Goal: Communication & Community: Answer question/provide support

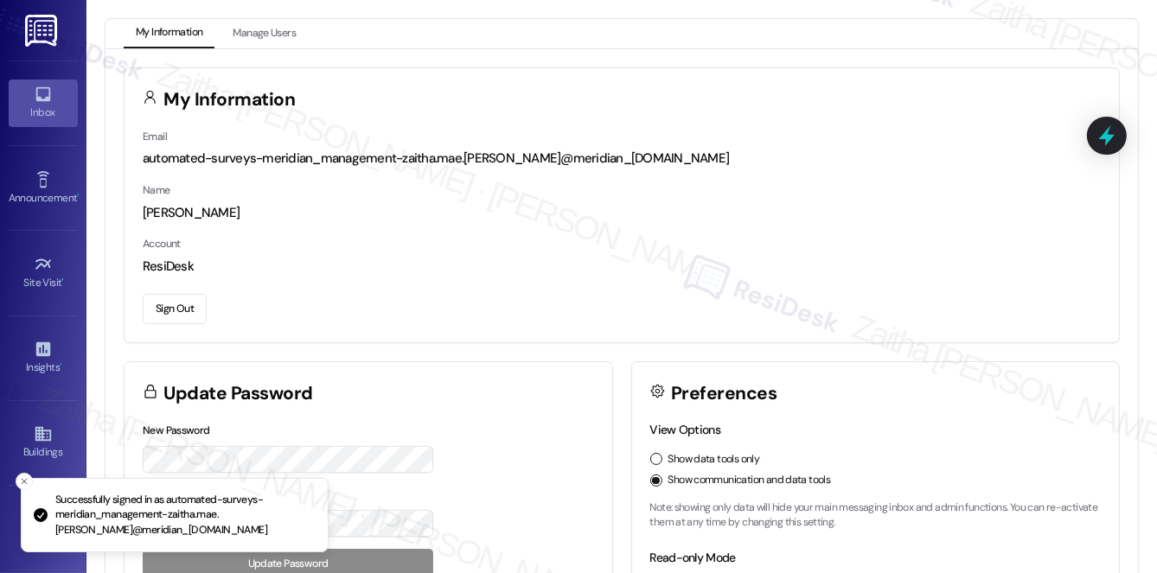
click at [57, 105] on div "Inbox" at bounding box center [43, 112] width 86 height 17
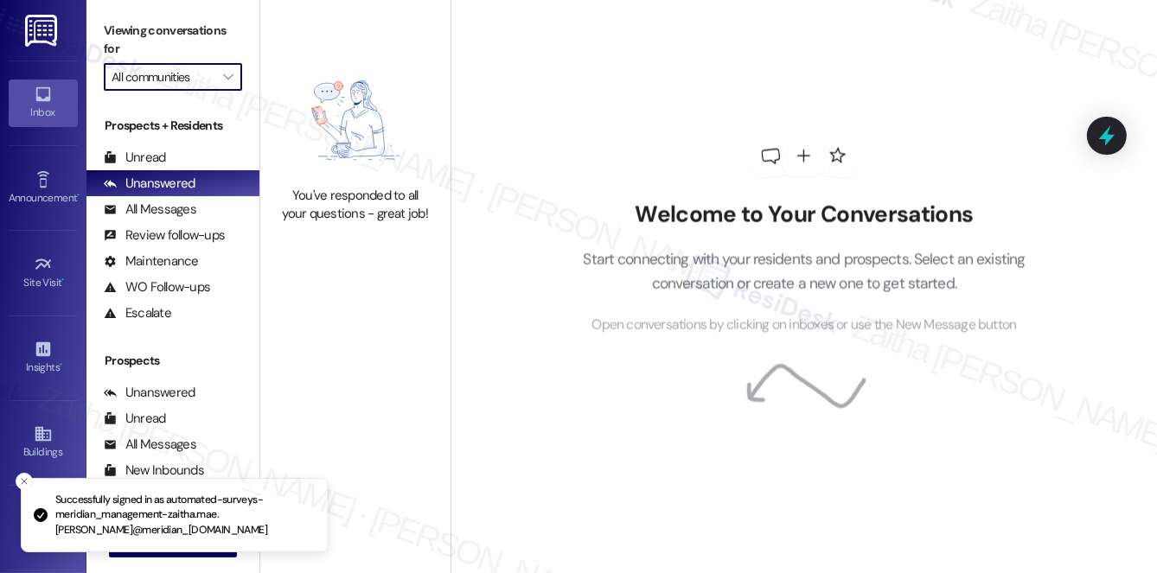
click at [180, 73] on input "All communities" at bounding box center [163, 77] width 103 height 28
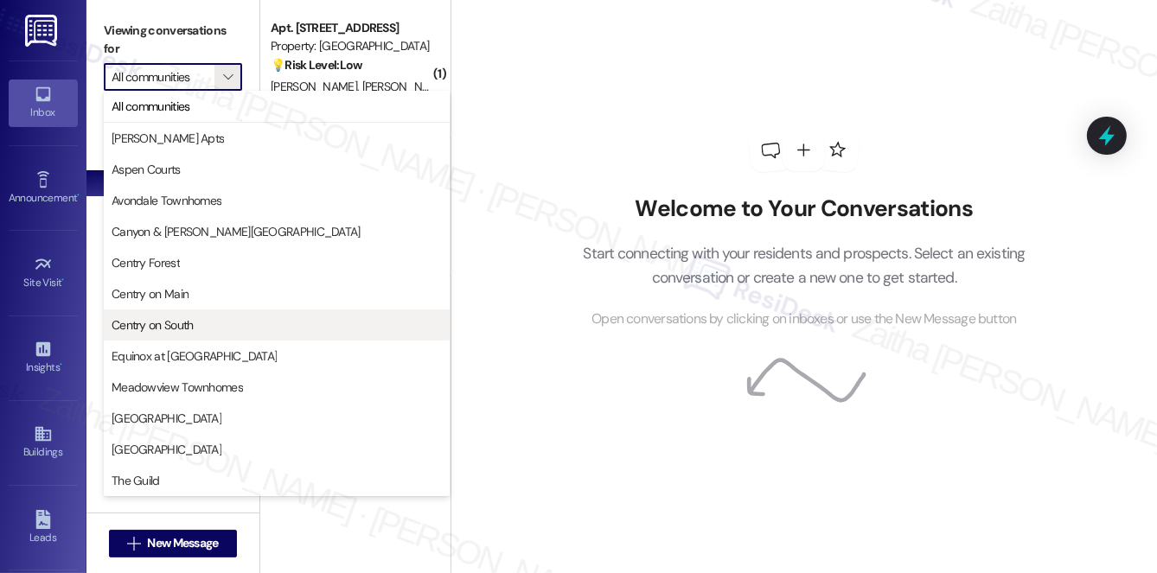
click at [184, 320] on span "Centry on South" at bounding box center [153, 324] width 82 height 17
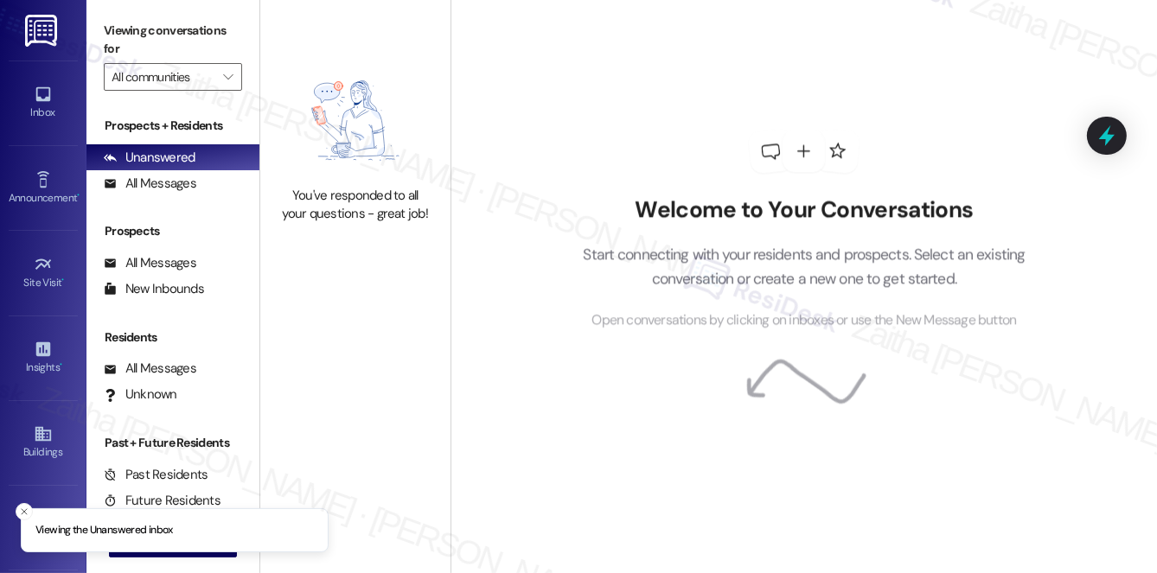
type input "Centry on South"
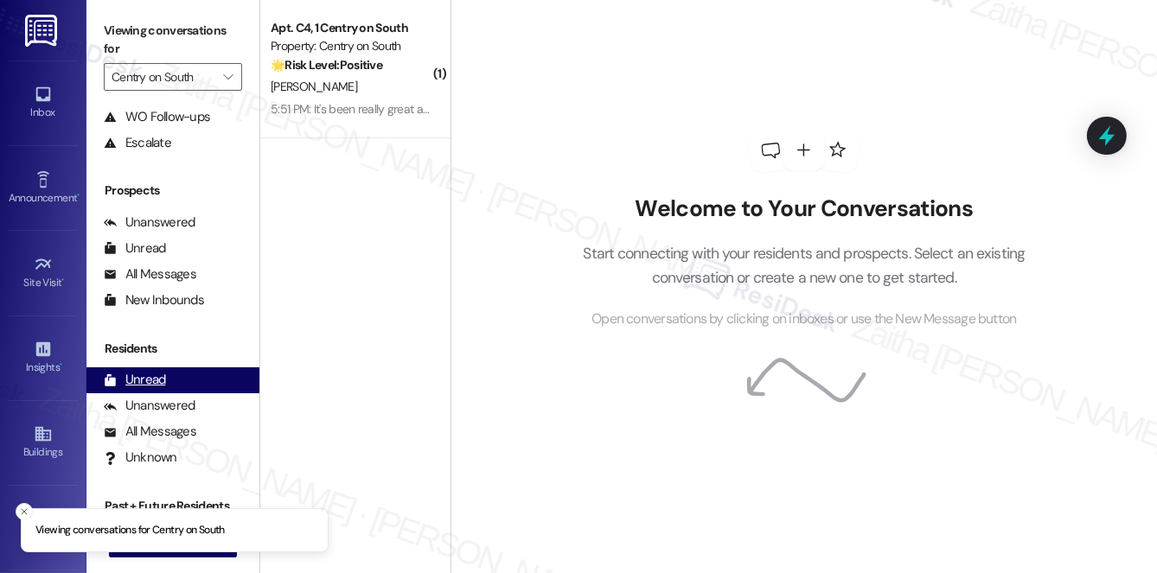
scroll to position [206, 0]
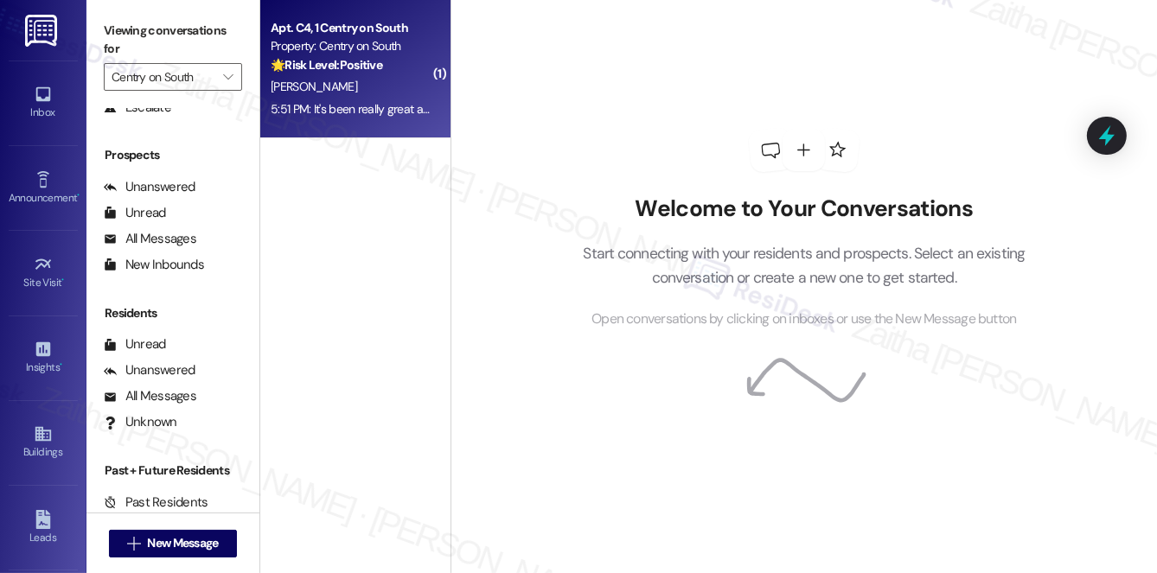
click at [368, 66] on strong "🌟 Risk Level: Positive" at bounding box center [327, 65] width 112 height 16
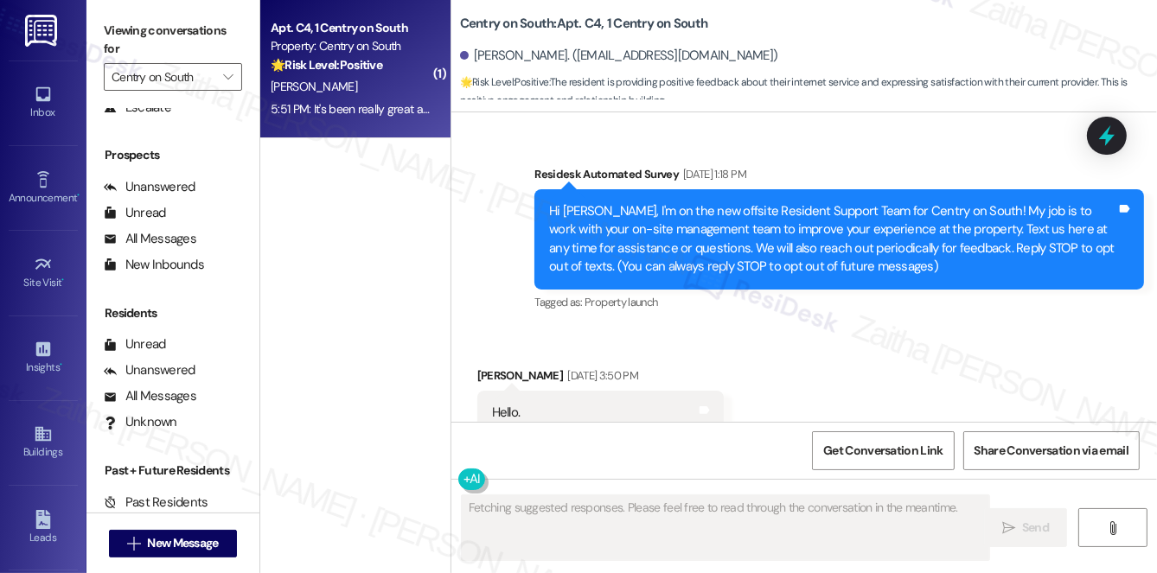
type textarea "Fetching suggested responses. Please feel free to read through the conversation…"
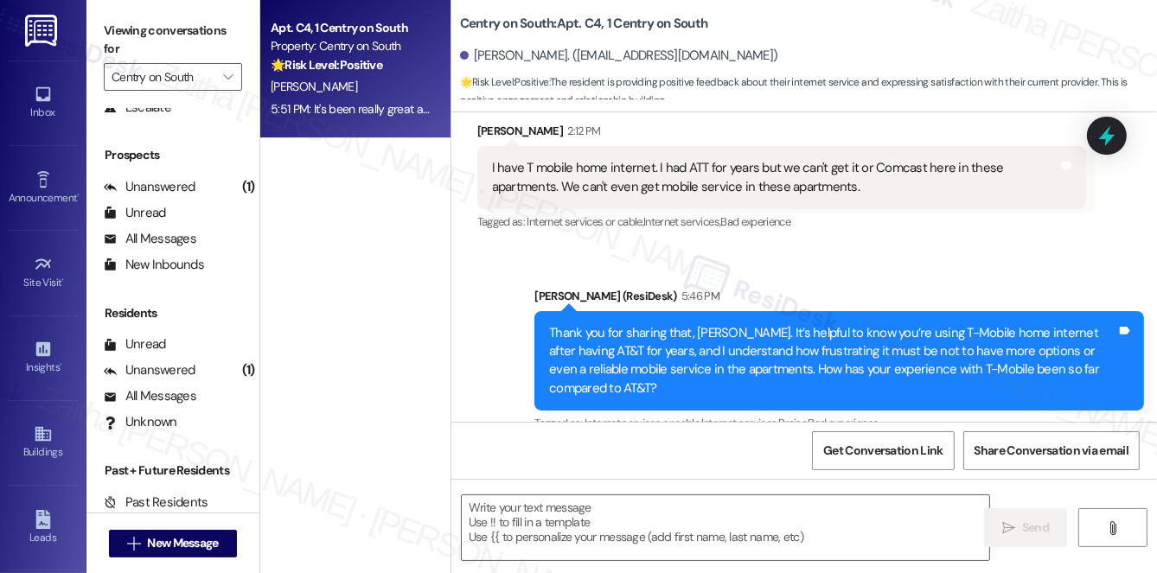
scroll to position [16637, 0]
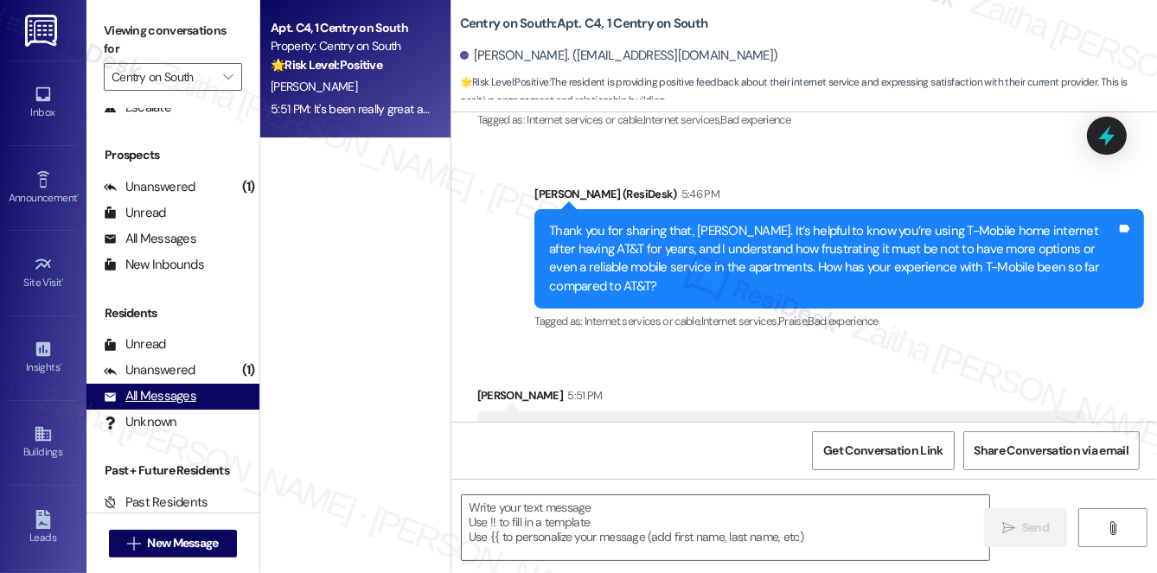
click at [150, 398] on div "All Messages" at bounding box center [150, 396] width 92 height 18
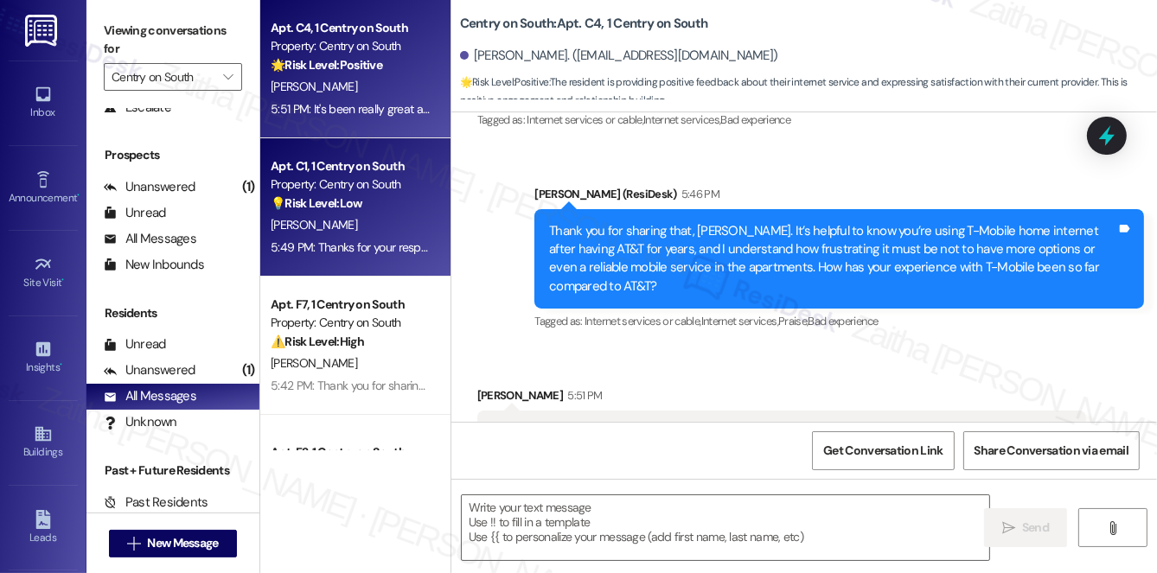
click at [350, 228] on div "[PERSON_NAME]" at bounding box center [350, 225] width 163 height 22
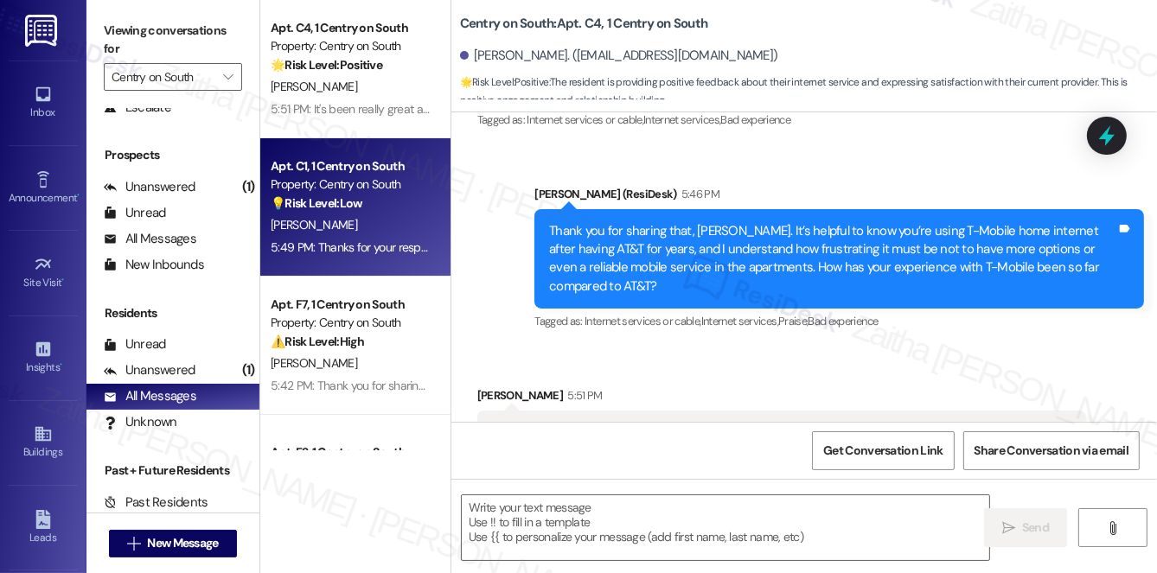
type textarea "Fetching suggested responses. Please feel free to read through the conversation…"
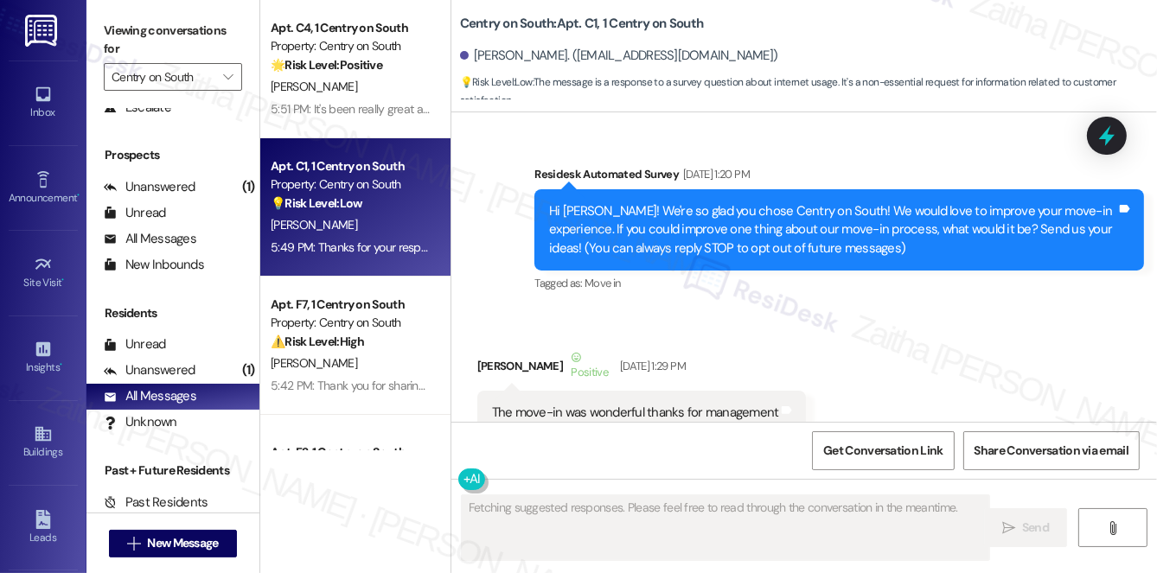
type textarea "Fetching suggested responses. Please feel free to read through the conversation…"
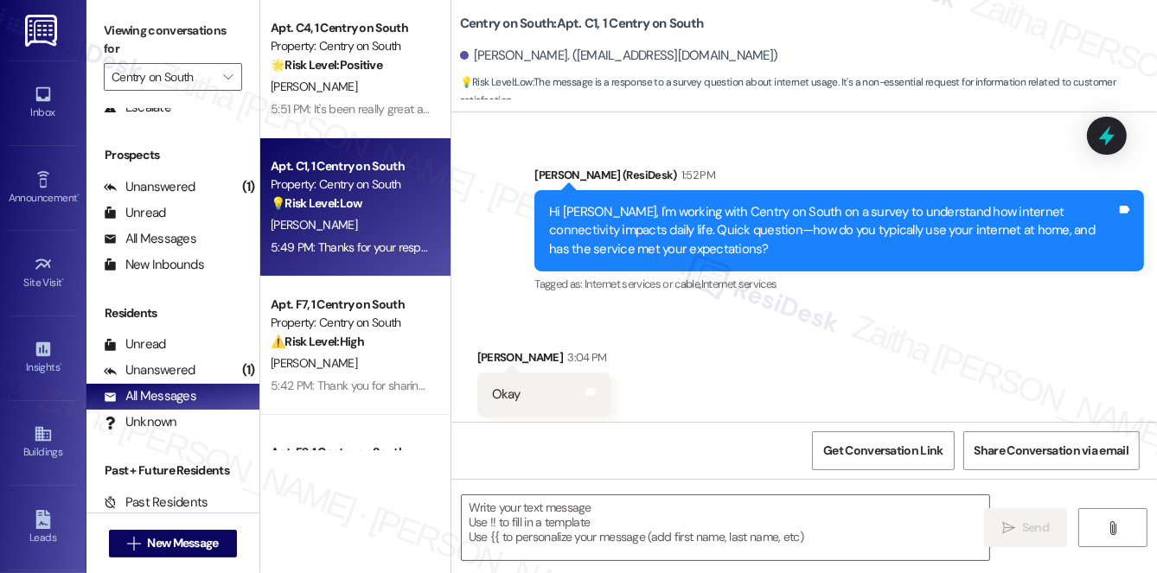
scroll to position [18671, 0]
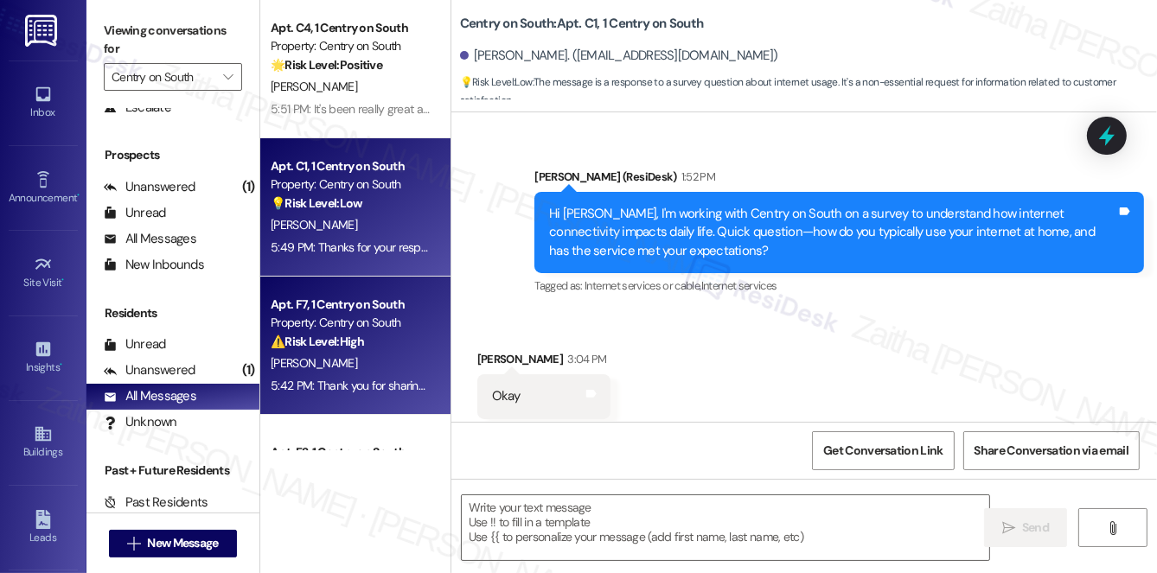
click at [382, 361] on div "[PERSON_NAME]" at bounding box center [350, 364] width 163 height 22
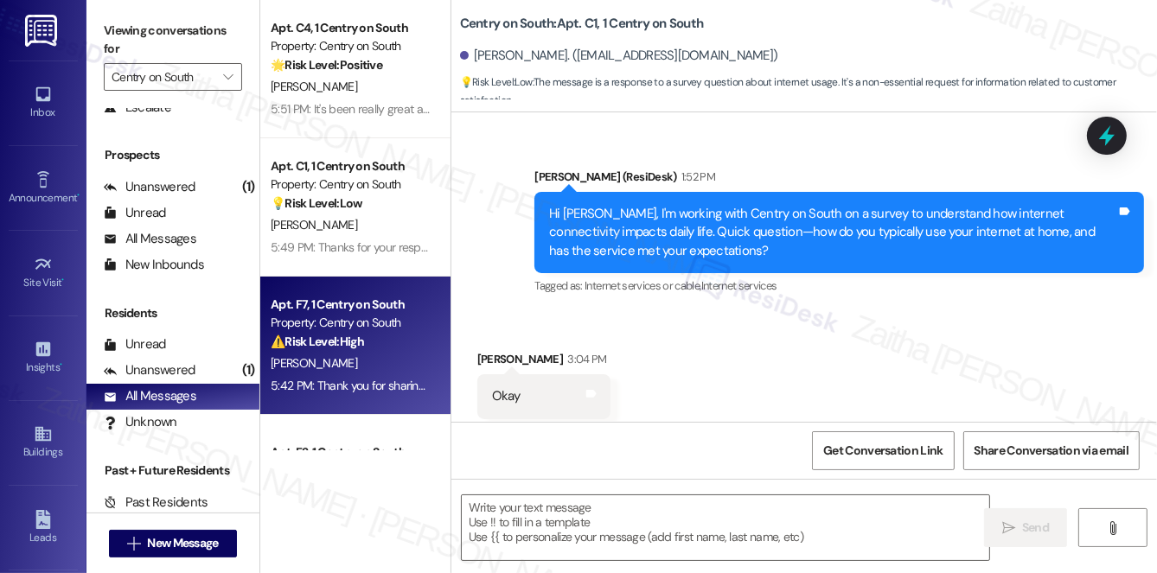
type textarea "Fetching suggested responses. Please feel free to read through the conversation…"
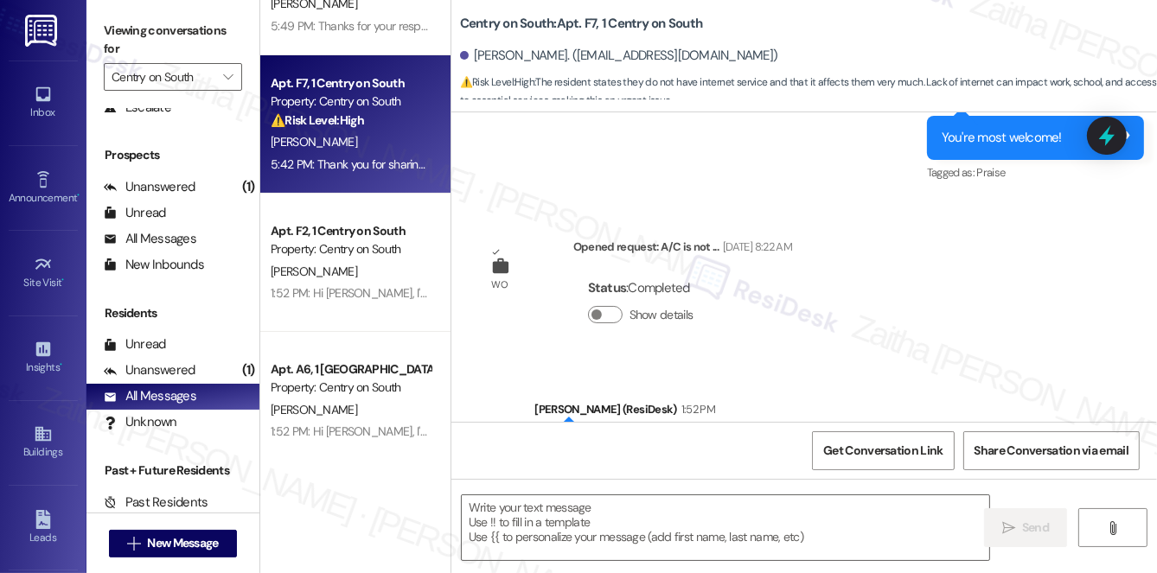
scroll to position [314, 0]
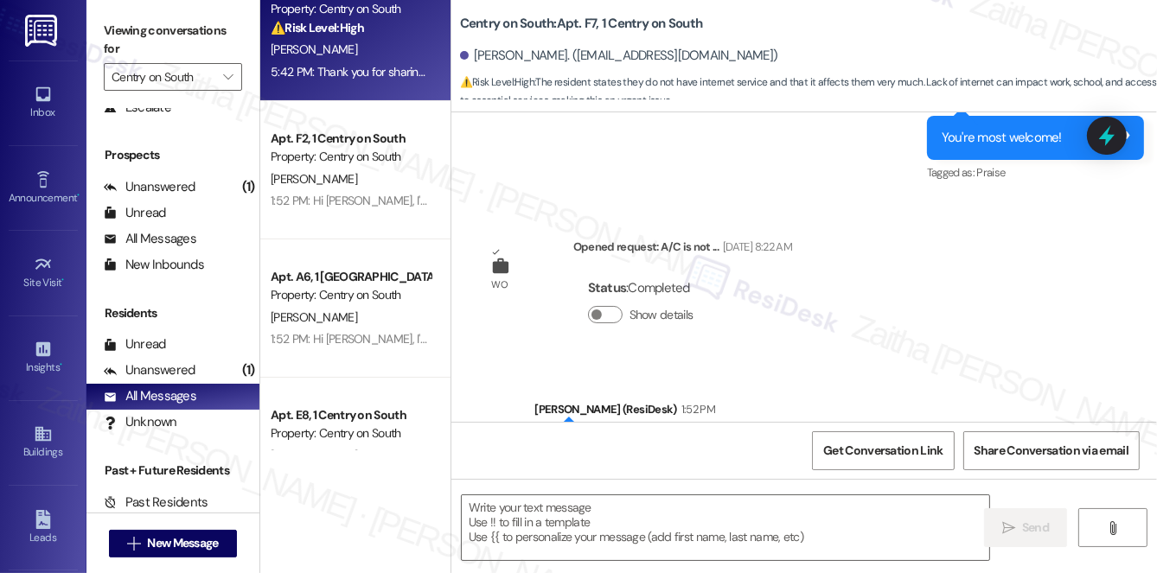
click at [398, 173] on div "[PERSON_NAME]" at bounding box center [350, 180] width 163 height 22
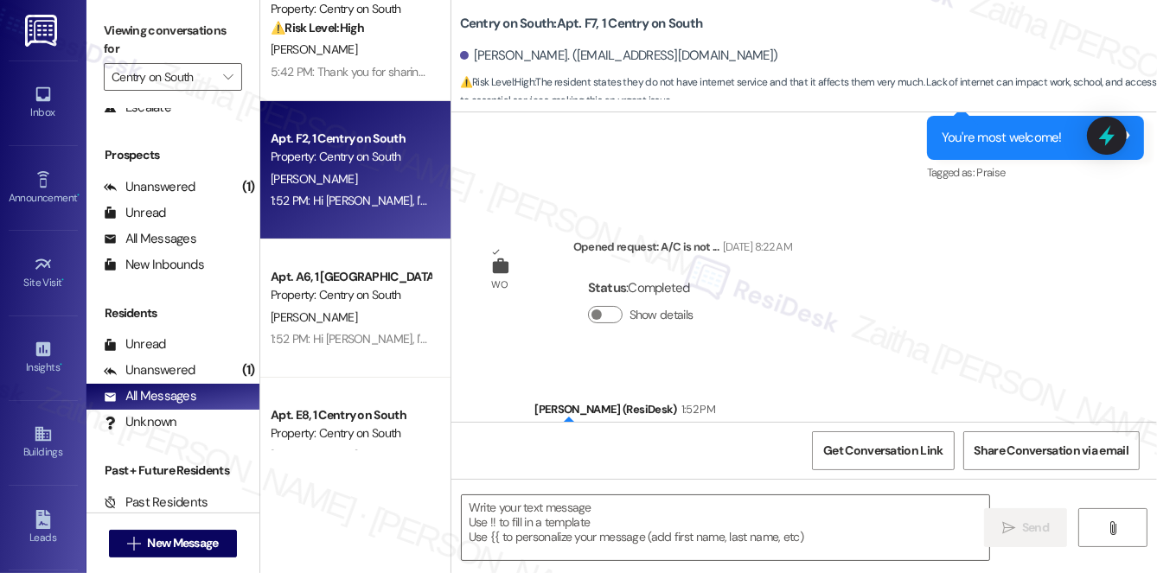
type textarea "Fetching suggested responses. Please feel free to read through the conversation…"
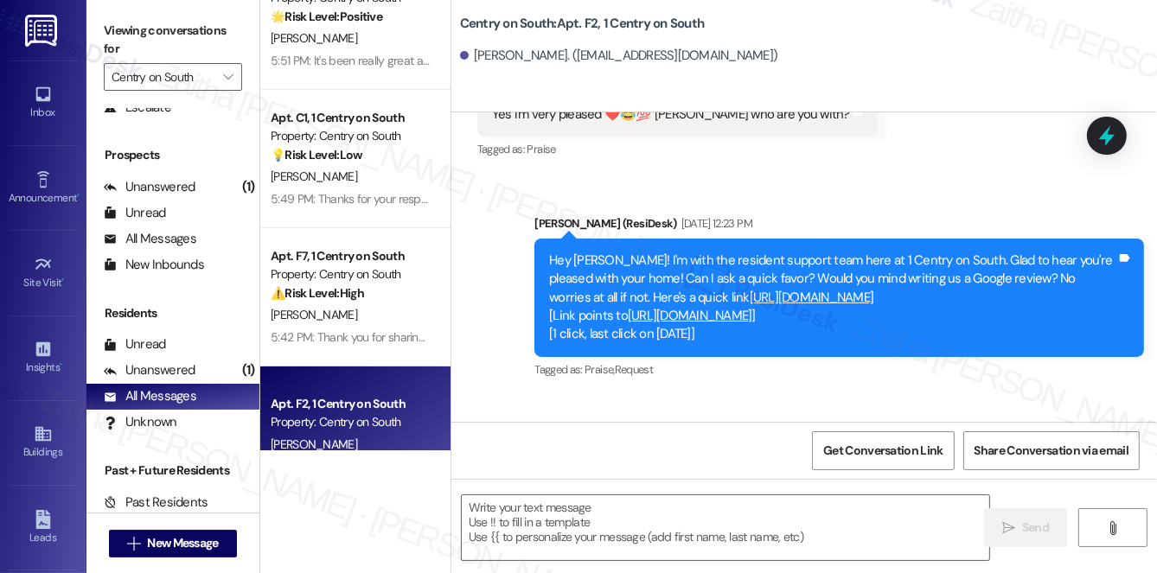
scroll to position [0, 0]
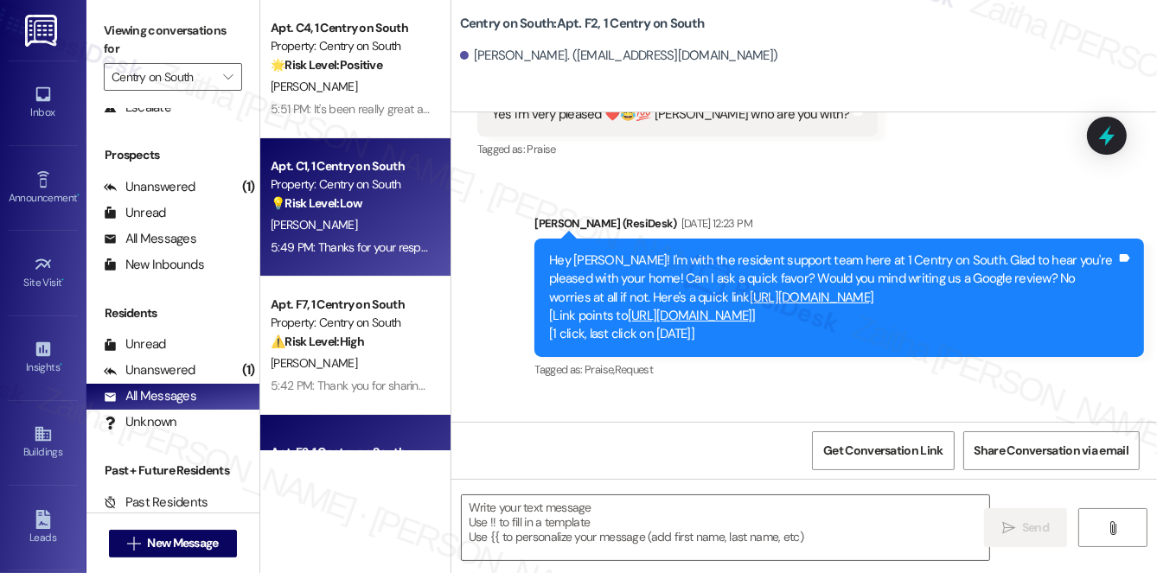
click at [372, 213] on div "Apt. C1, 1 Centry on South Property: Centry on South 💡 Risk Level: Low The mess…" at bounding box center [350, 185] width 163 height 59
type textarea "Fetching suggested responses. Please feel free to read through the conversation…"
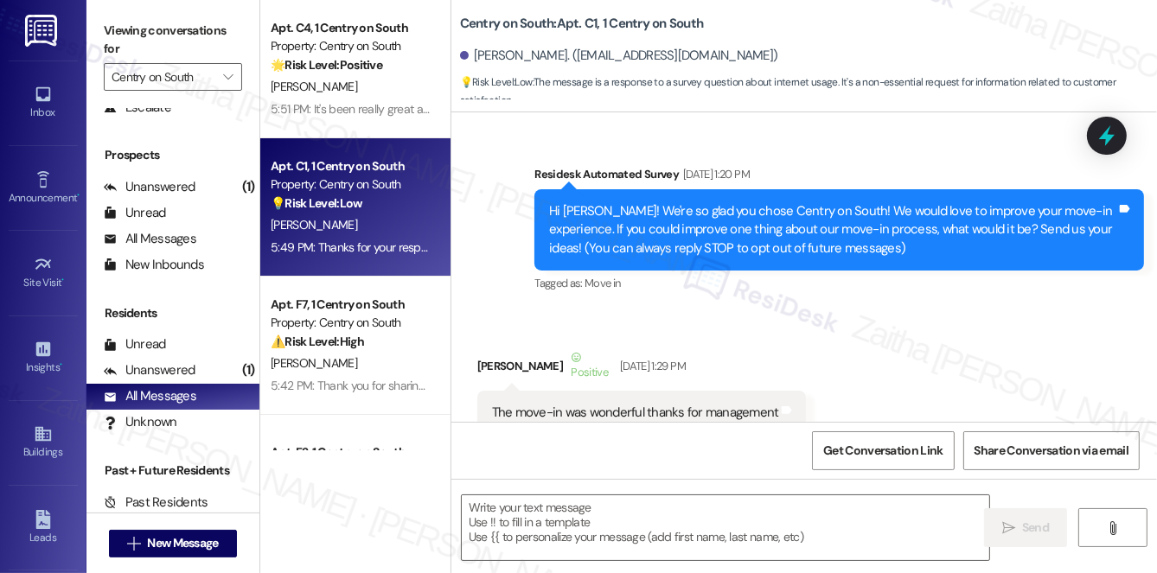
type textarea "Fetching suggested responses. Please feel free to read through the conversation…"
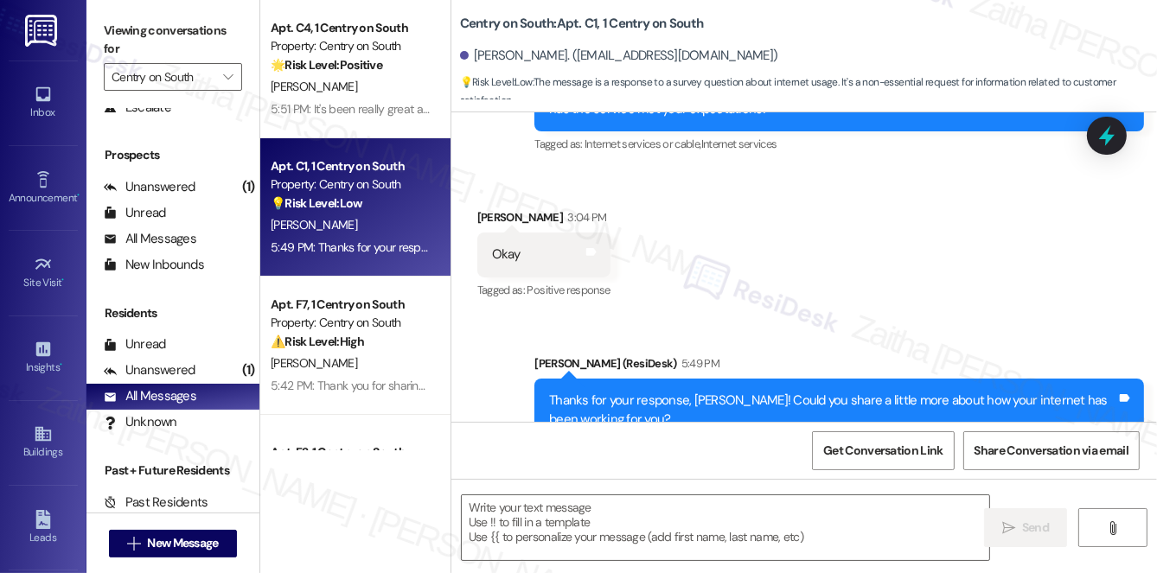
scroll to position [18828, 0]
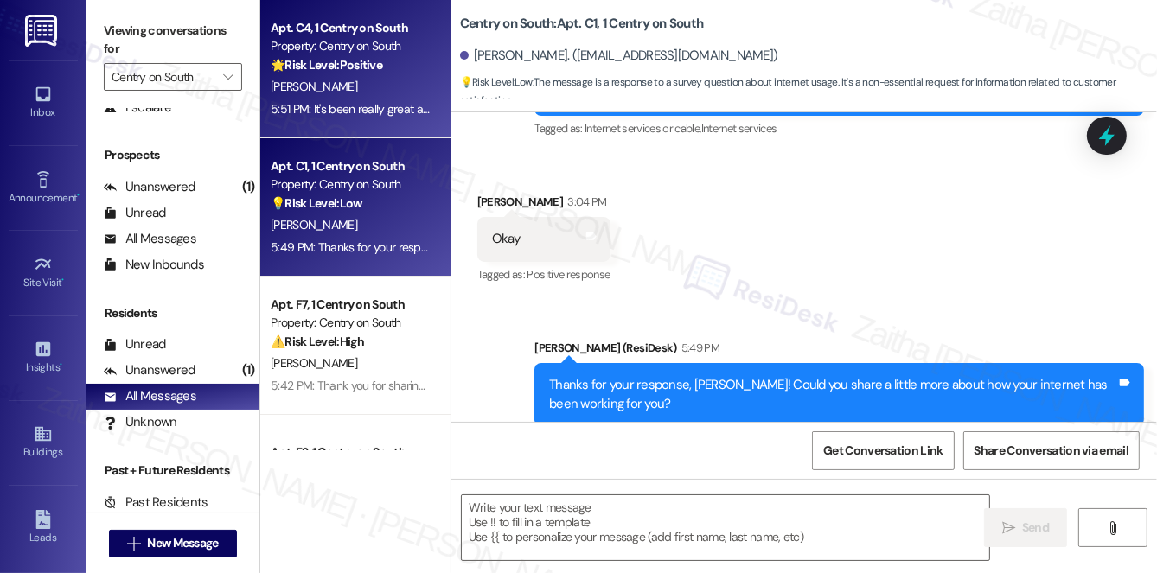
click at [386, 80] on div "[PERSON_NAME]" at bounding box center [350, 87] width 163 height 22
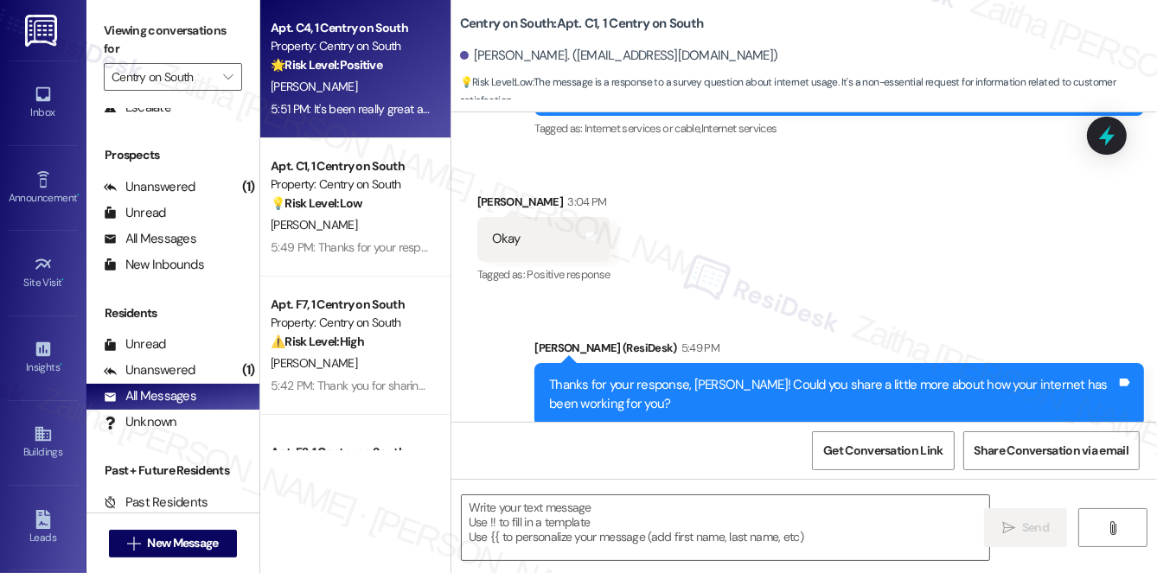
type textarea "Fetching suggested responses. Please feel free to read through the conversation…"
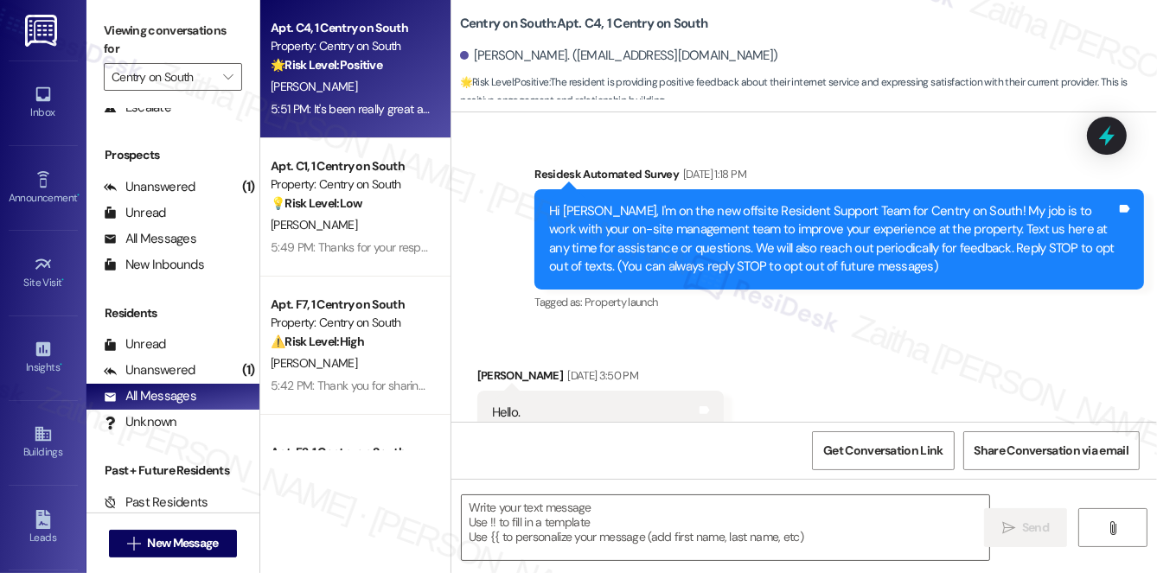
type textarea "Fetching suggested responses. Please feel free to read through the conversation…"
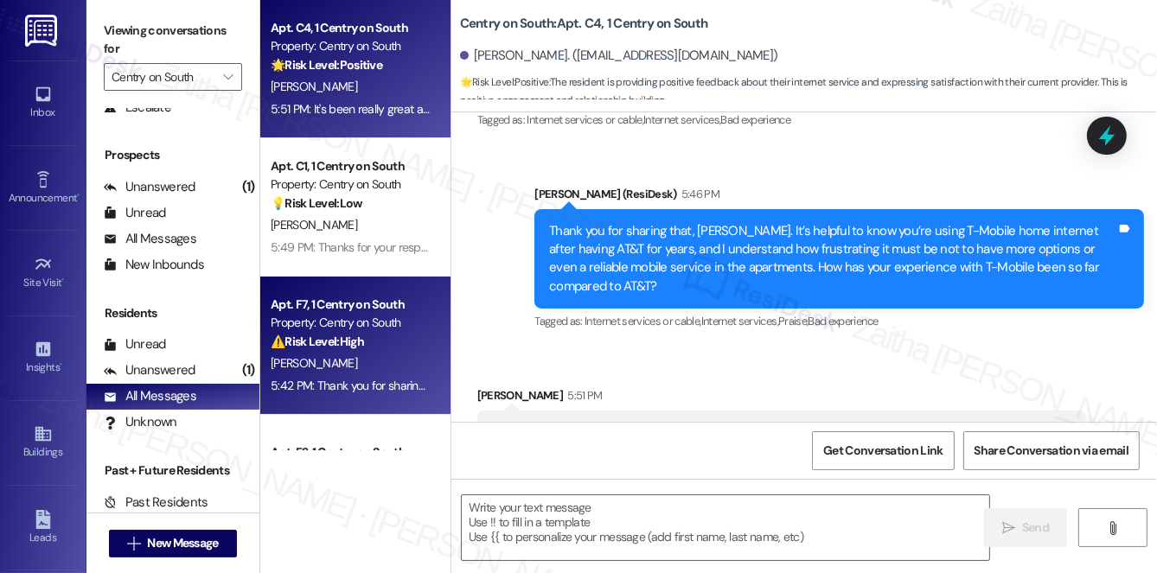
scroll to position [78, 0]
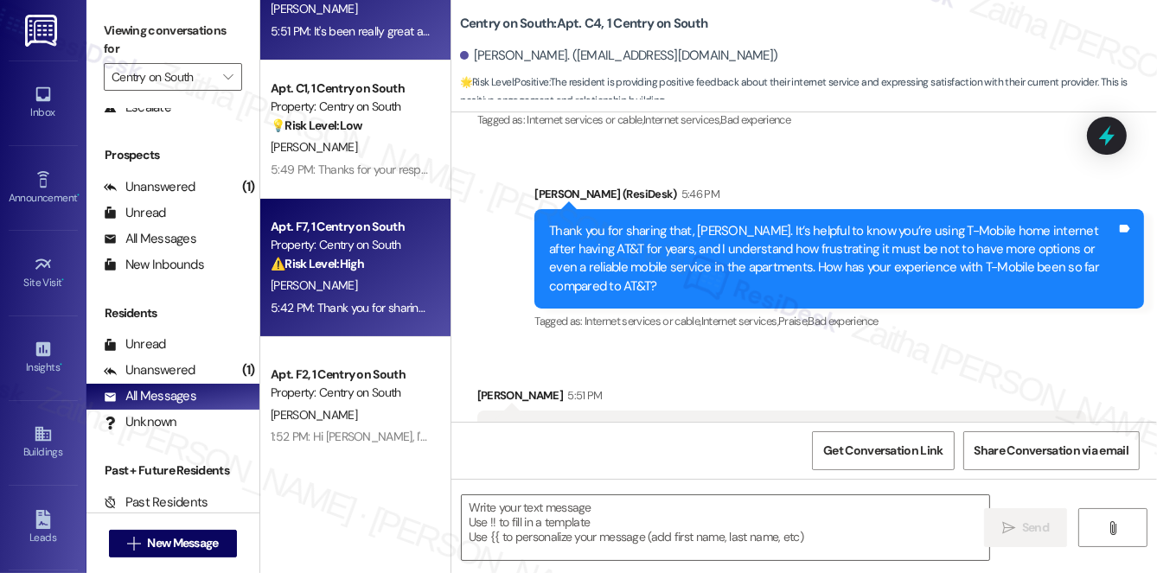
click at [368, 290] on div "[PERSON_NAME]" at bounding box center [350, 286] width 163 height 22
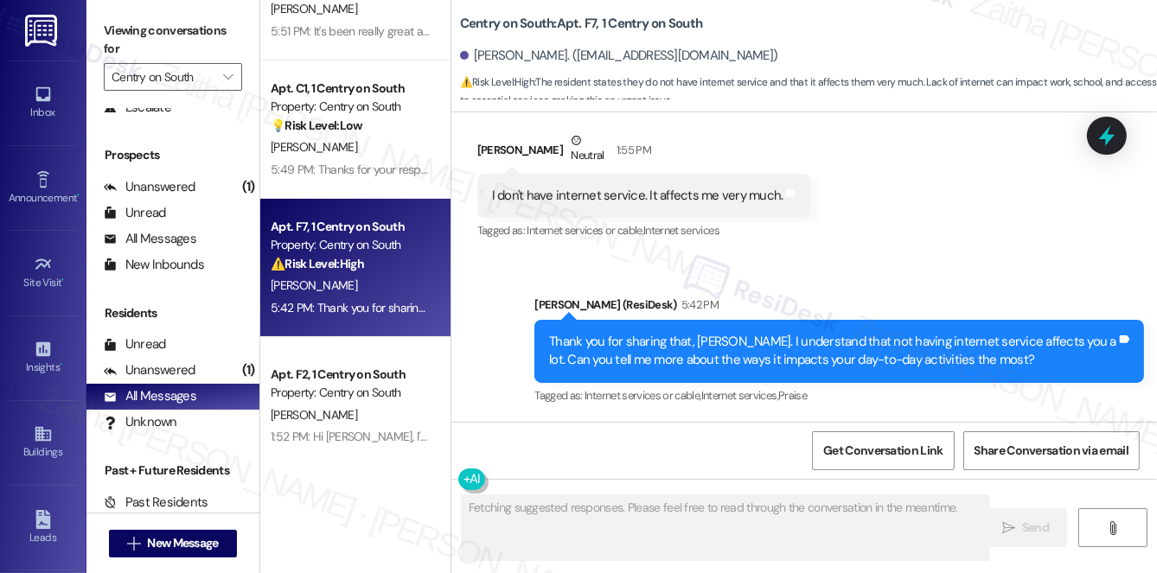
scroll to position [6670, 0]
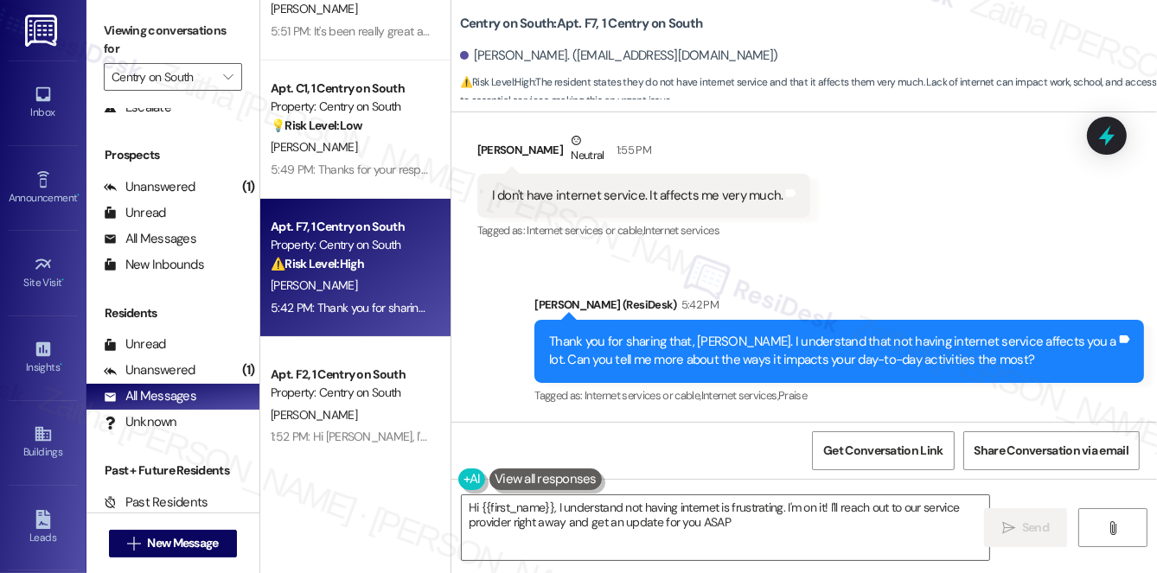
type textarea "Hi {{first_name}}, I understand not having internet is frustrating. I'm on it! …"
click at [173, 76] on input "Centry on South" at bounding box center [163, 77] width 103 height 28
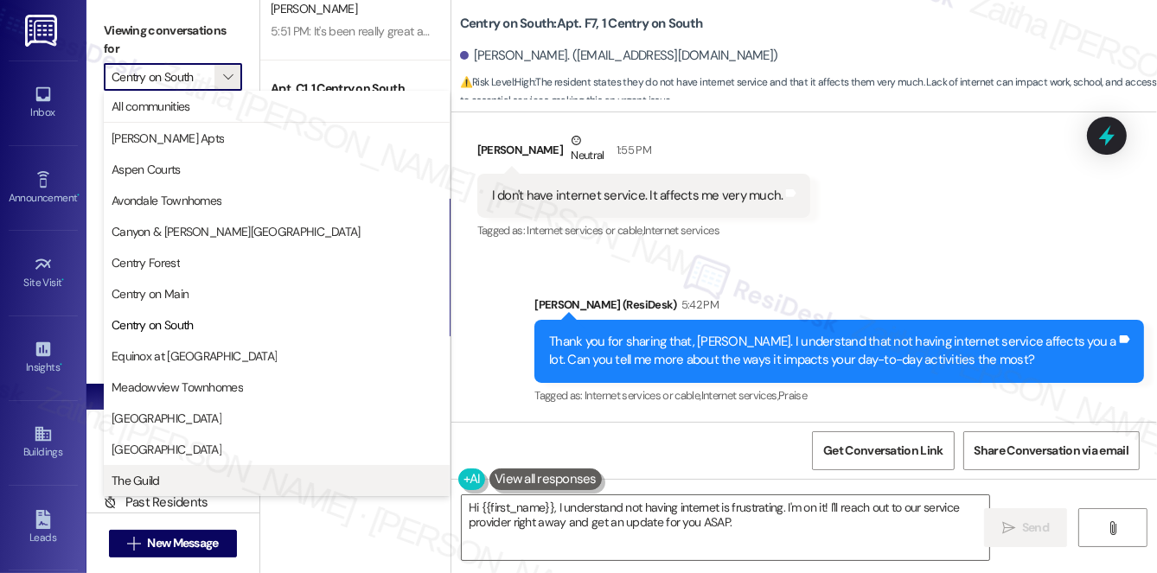
click at [156, 480] on span "The Guild" at bounding box center [136, 480] width 48 height 17
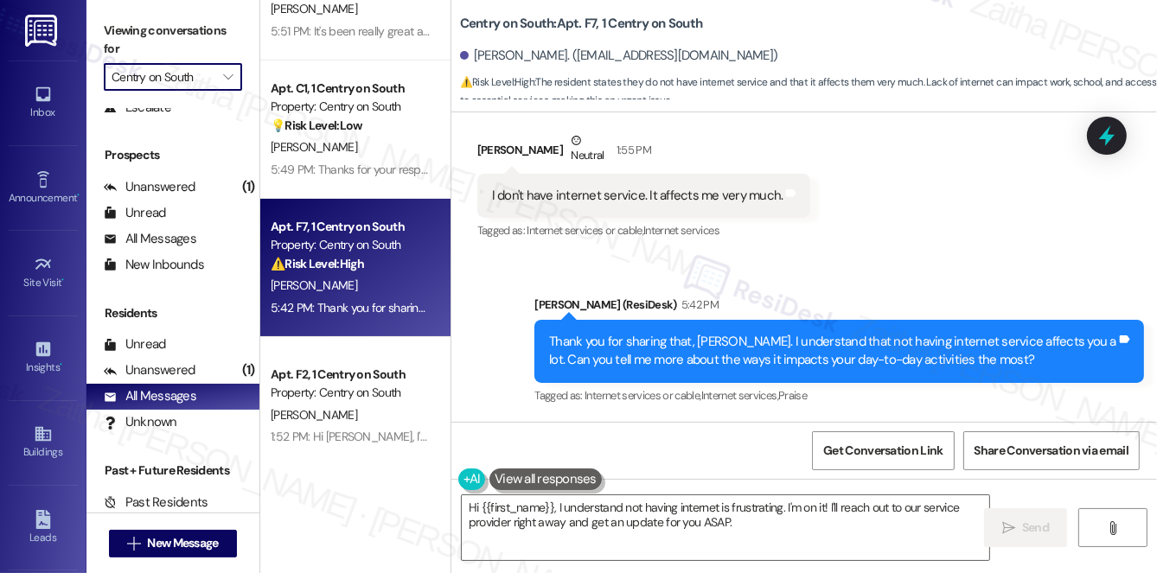
type input "The Guild"
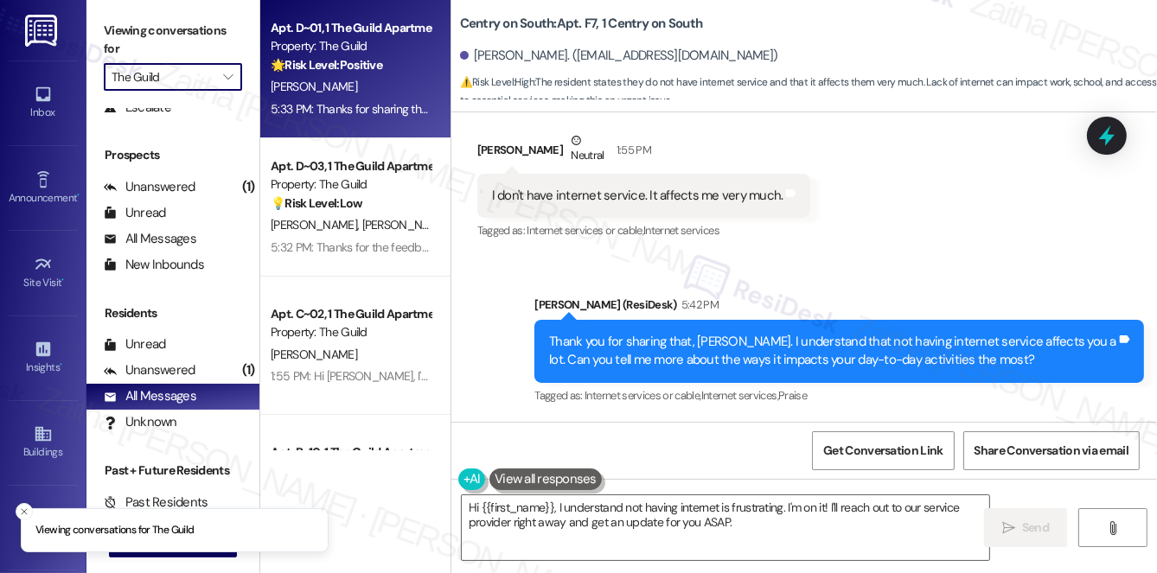
click at [398, 80] on div "[PERSON_NAME]" at bounding box center [350, 87] width 163 height 22
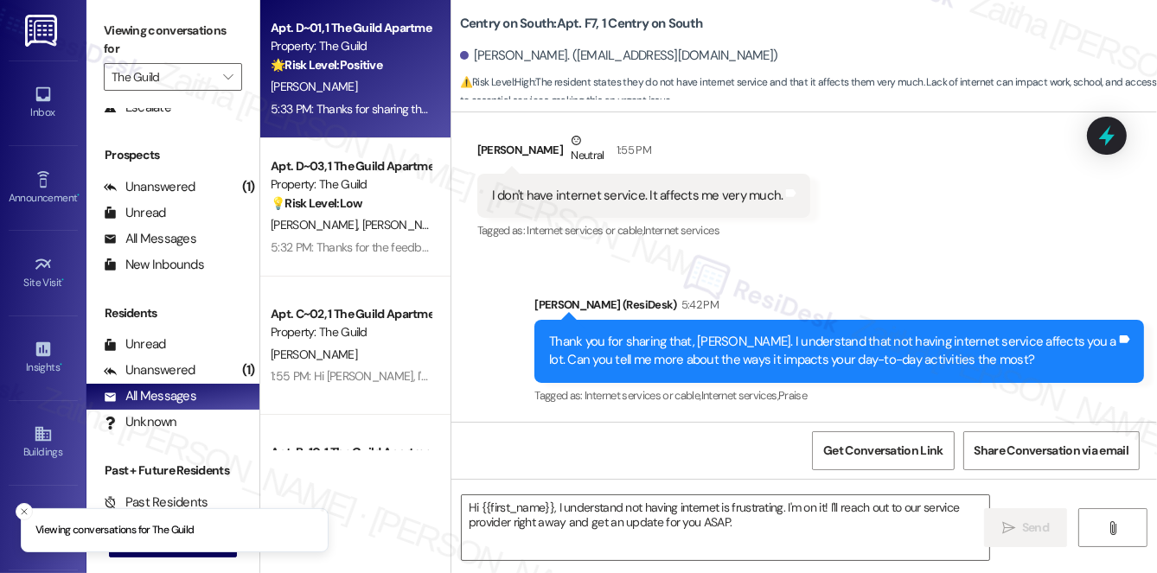
type textarea "Fetching suggested responses. Please feel free to read through the conversation…"
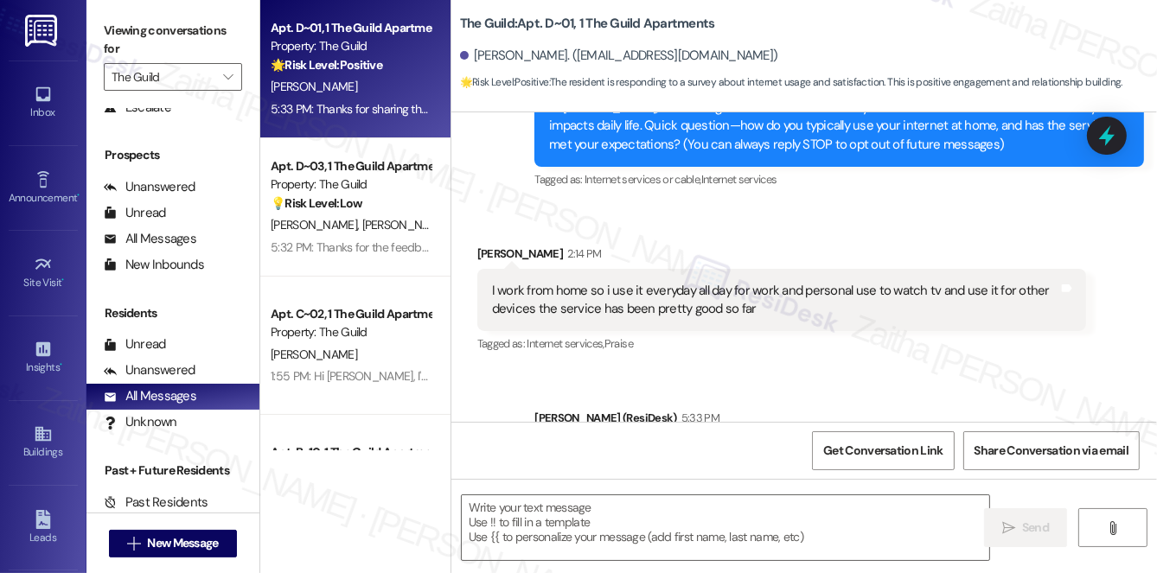
scroll to position [101, 0]
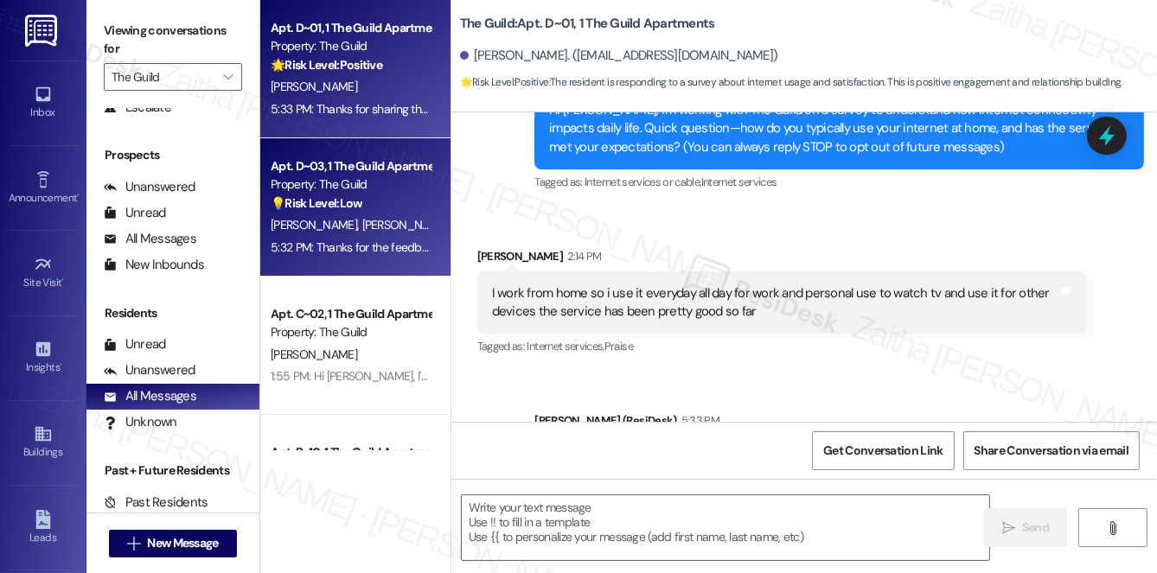
click at [411, 205] on div "💡 Risk Level: Low The resident is responding to a survey about internet service…" at bounding box center [351, 203] width 160 height 18
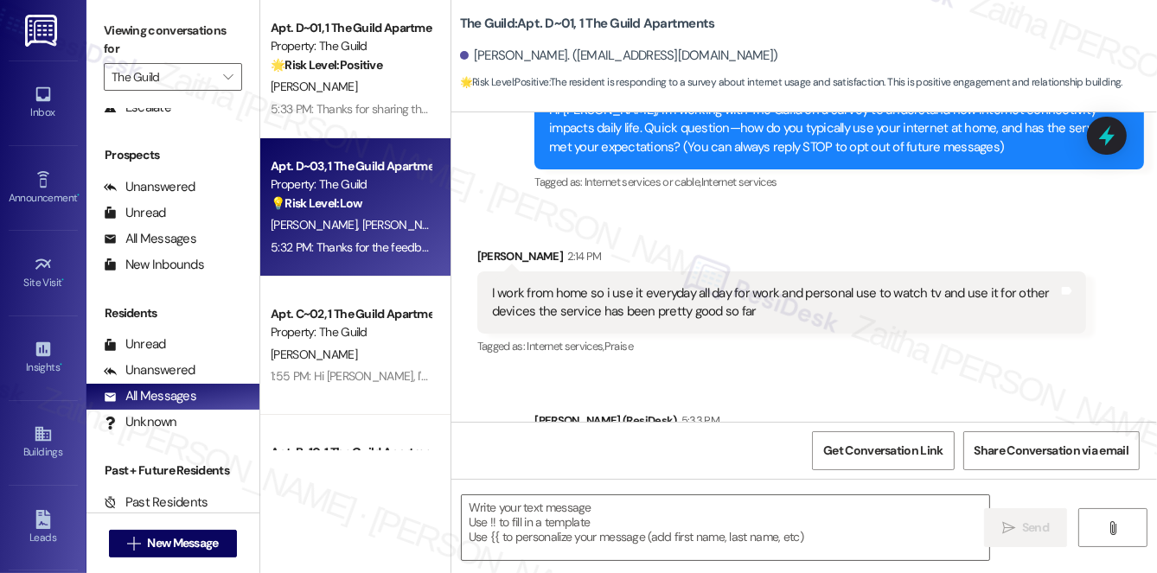
type textarea "Fetching suggested responses. Please feel free to read through the conversation…"
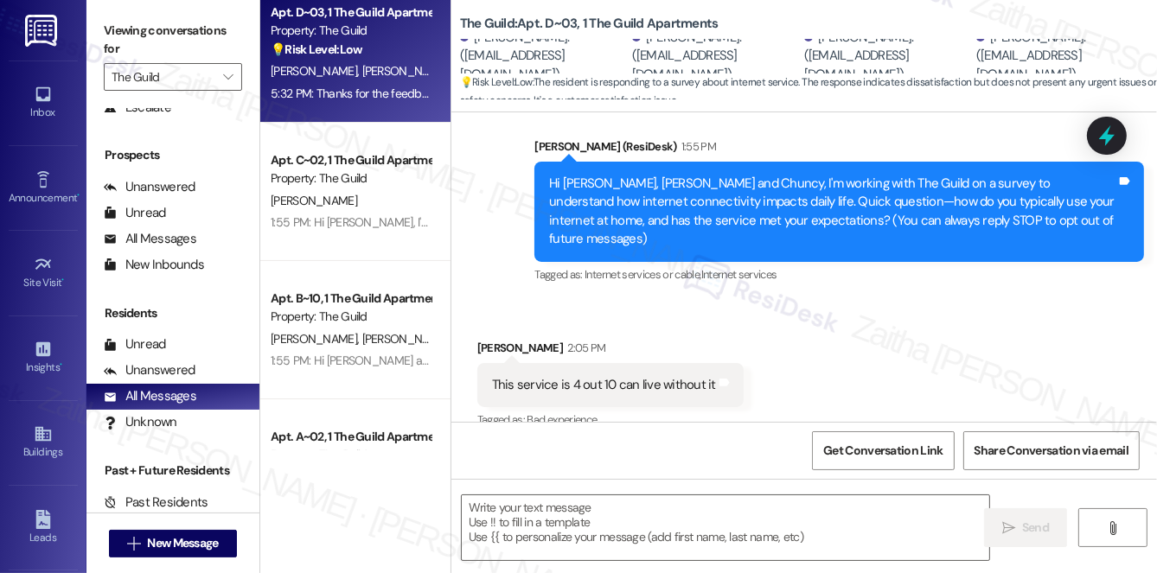
scroll to position [156, 0]
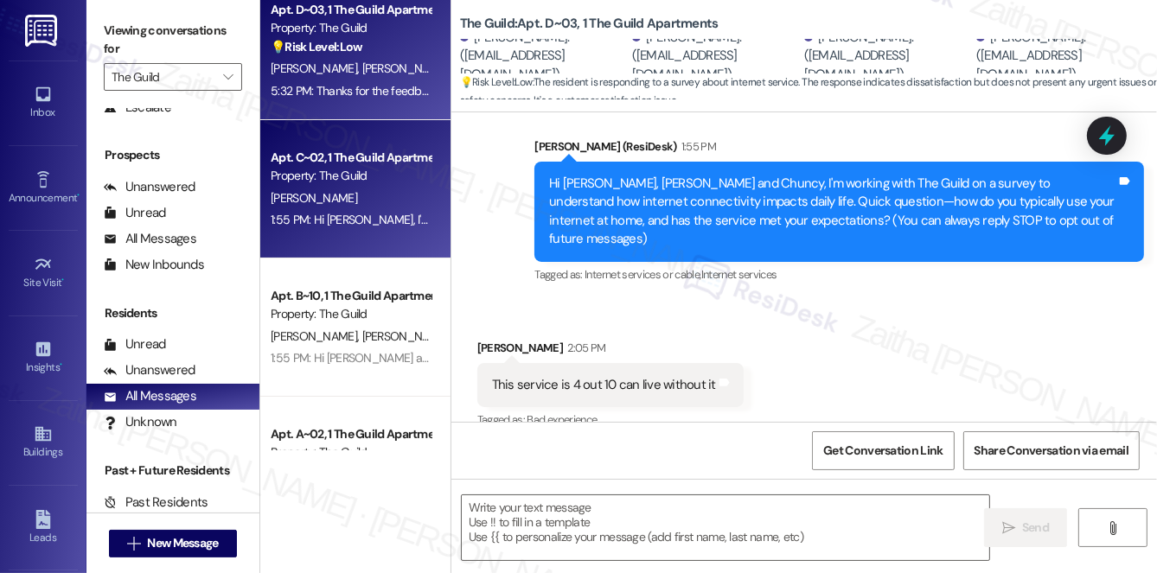
click at [381, 195] on div "[PERSON_NAME]" at bounding box center [350, 199] width 163 height 22
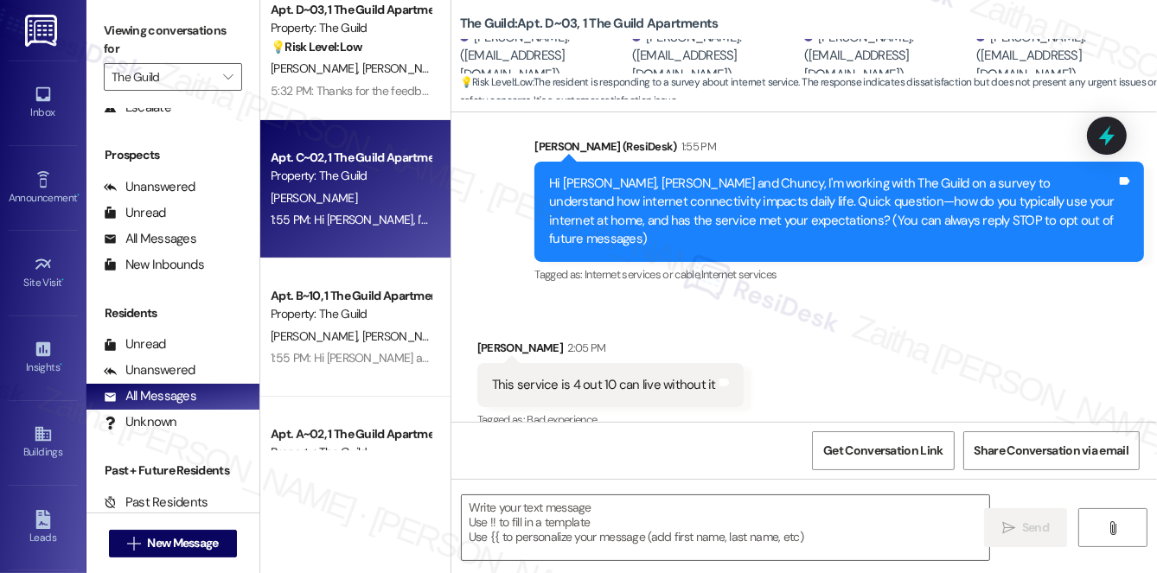
type textarea "Fetching suggested responses. Please feel free to read through the conversation…"
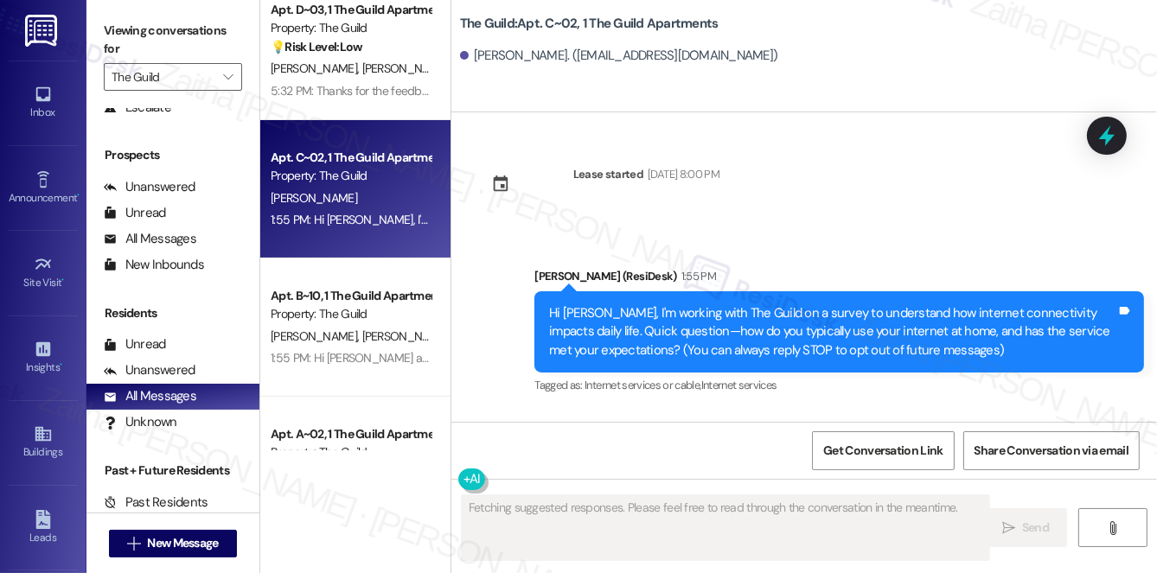
scroll to position [0, 0]
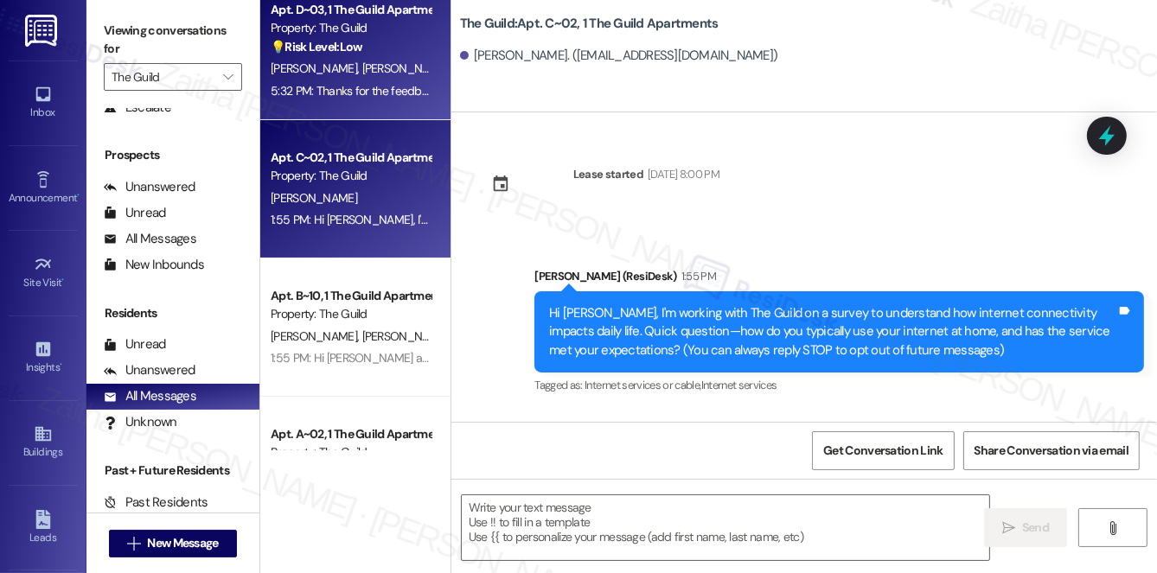
click at [416, 58] on div "[PERSON_NAME] [PERSON_NAME] [PERSON_NAME] [PERSON_NAME]" at bounding box center [350, 69] width 163 height 22
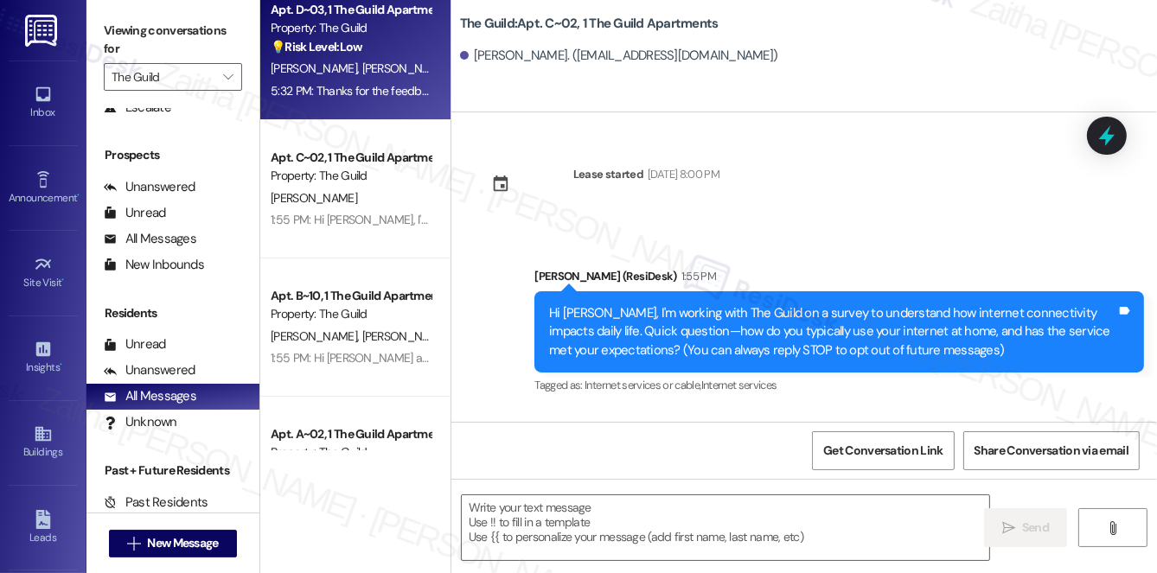
type textarea "Fetching suggested responses. Please feel free to read through the conversation…"
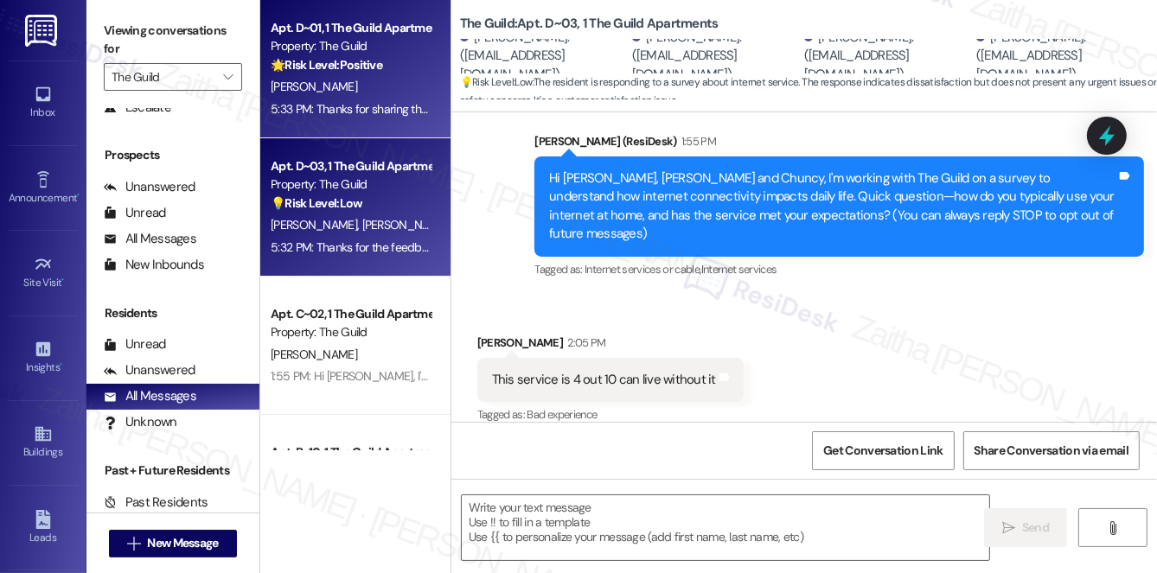
click at [378, 110] on div "5:33 PM: Thanks for sharing that, [PERSON_NAME]. It’s great to hear the service…" at bounding box center [843, 109] width 1145 height 16
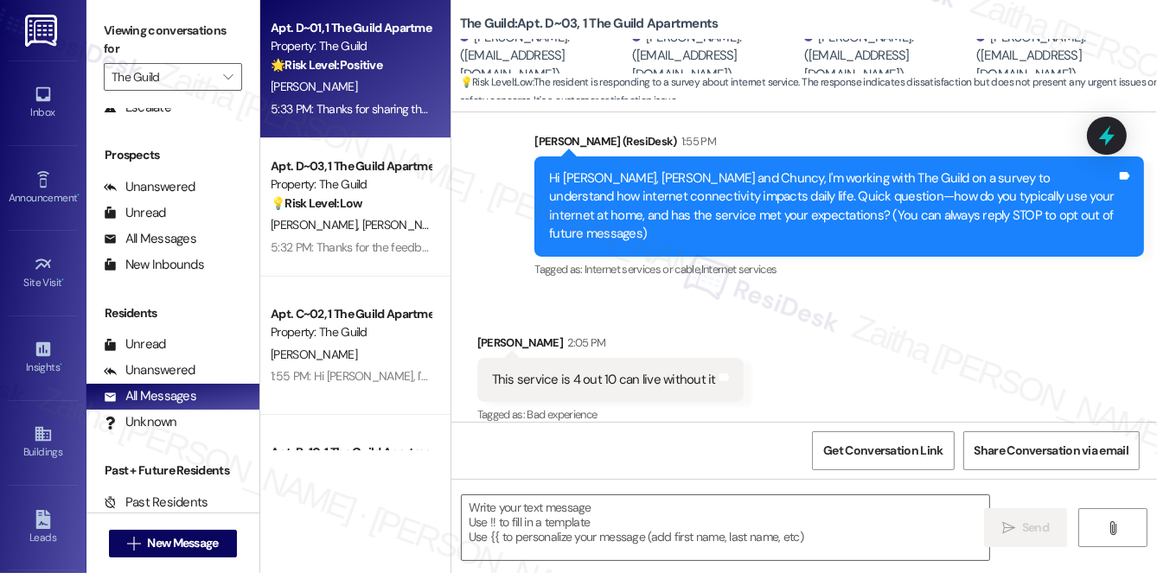
type textarea "Fetching suggested responses. Please feel free to read through the conversation…"
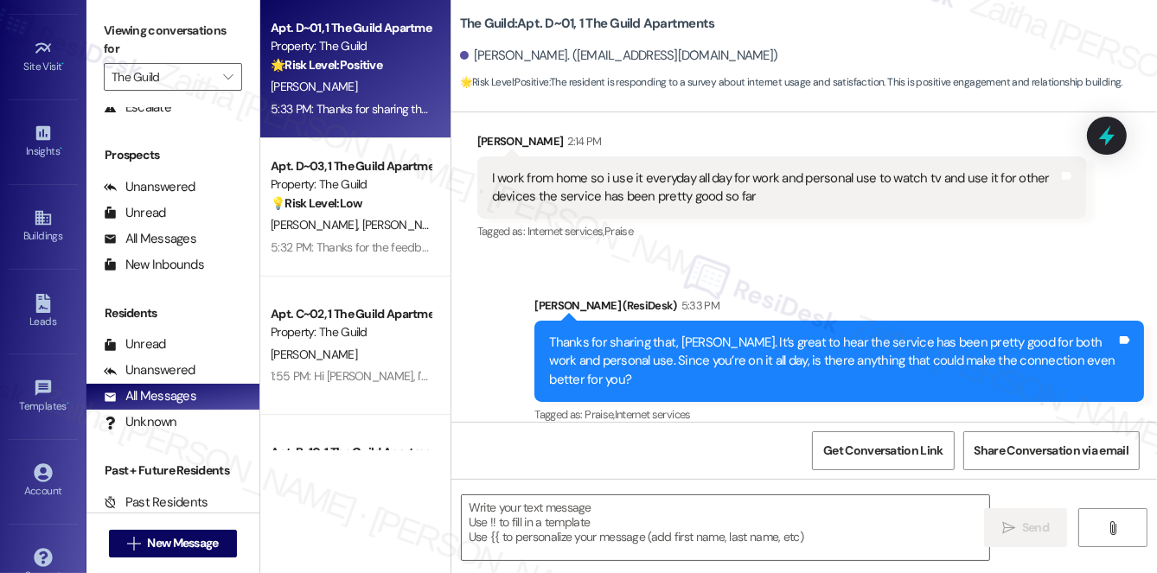
scroll to position [245, 0]
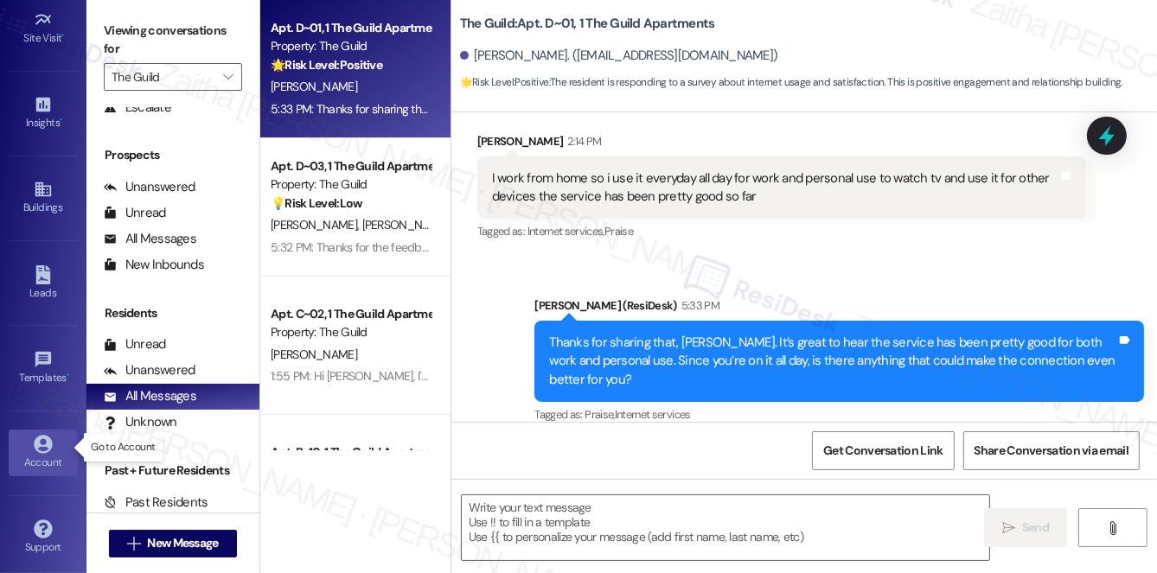
click at [47, 447] on icon at bounding box center [43, 444] width 19 height 19
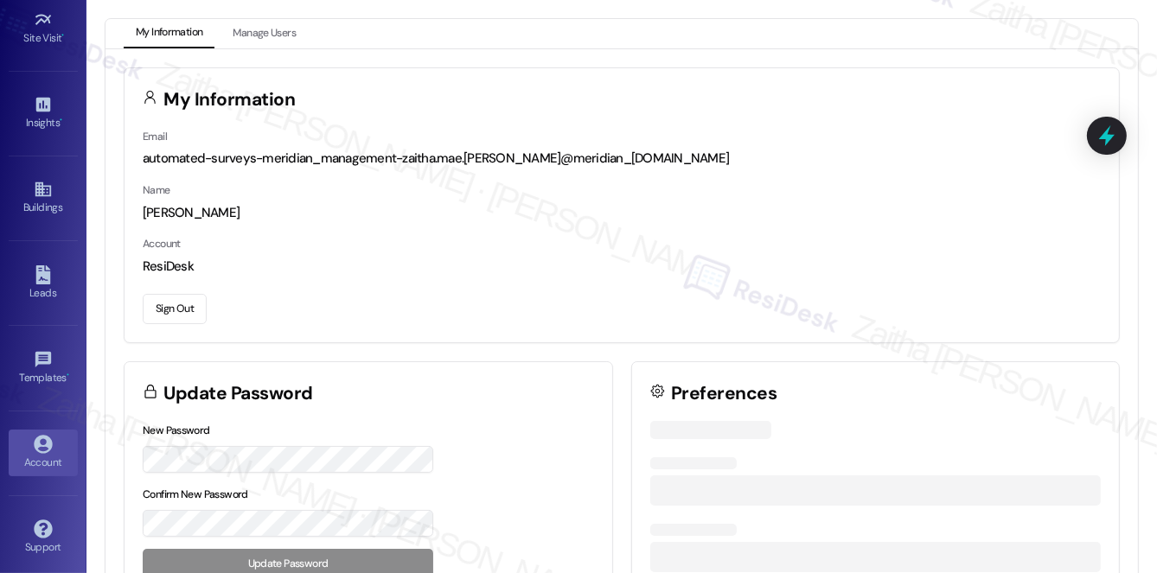
click at [175, 309] on button "Sign Out" at bounding box center [175, 309] width 64 height 30
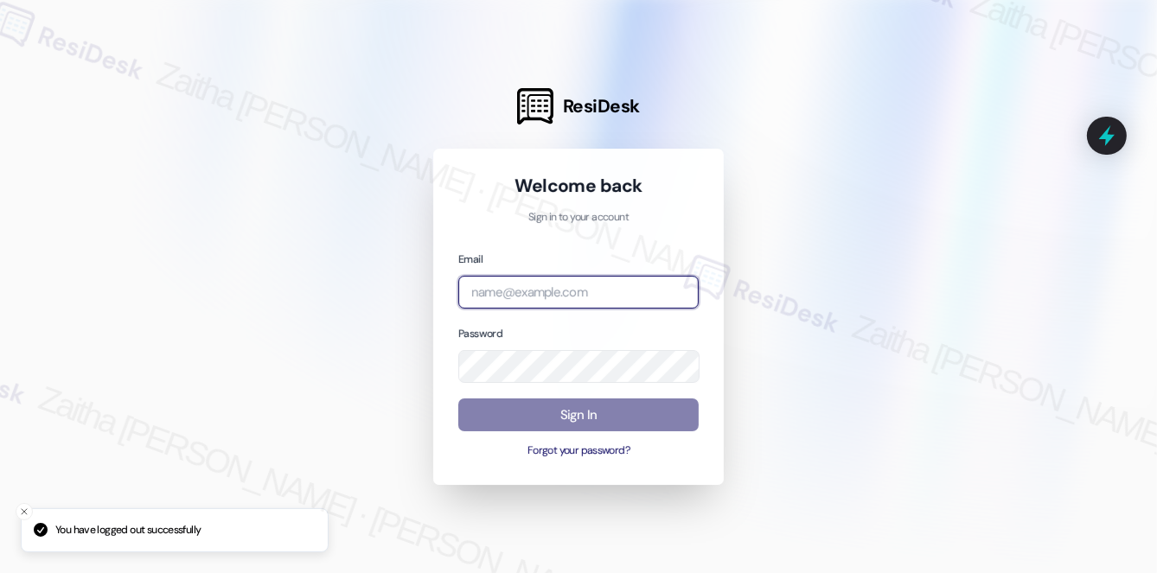
click at [547, 290] on input "email" at bounding box center [578, 293] width 240 height 34
type input "automated-surveys-a_c_lewis-zaitha.mae.[PERSON_NAME]@a_c_[DOMAIN_NAME]"
